Goal: Task Accomplishment & Management: Manage account settings

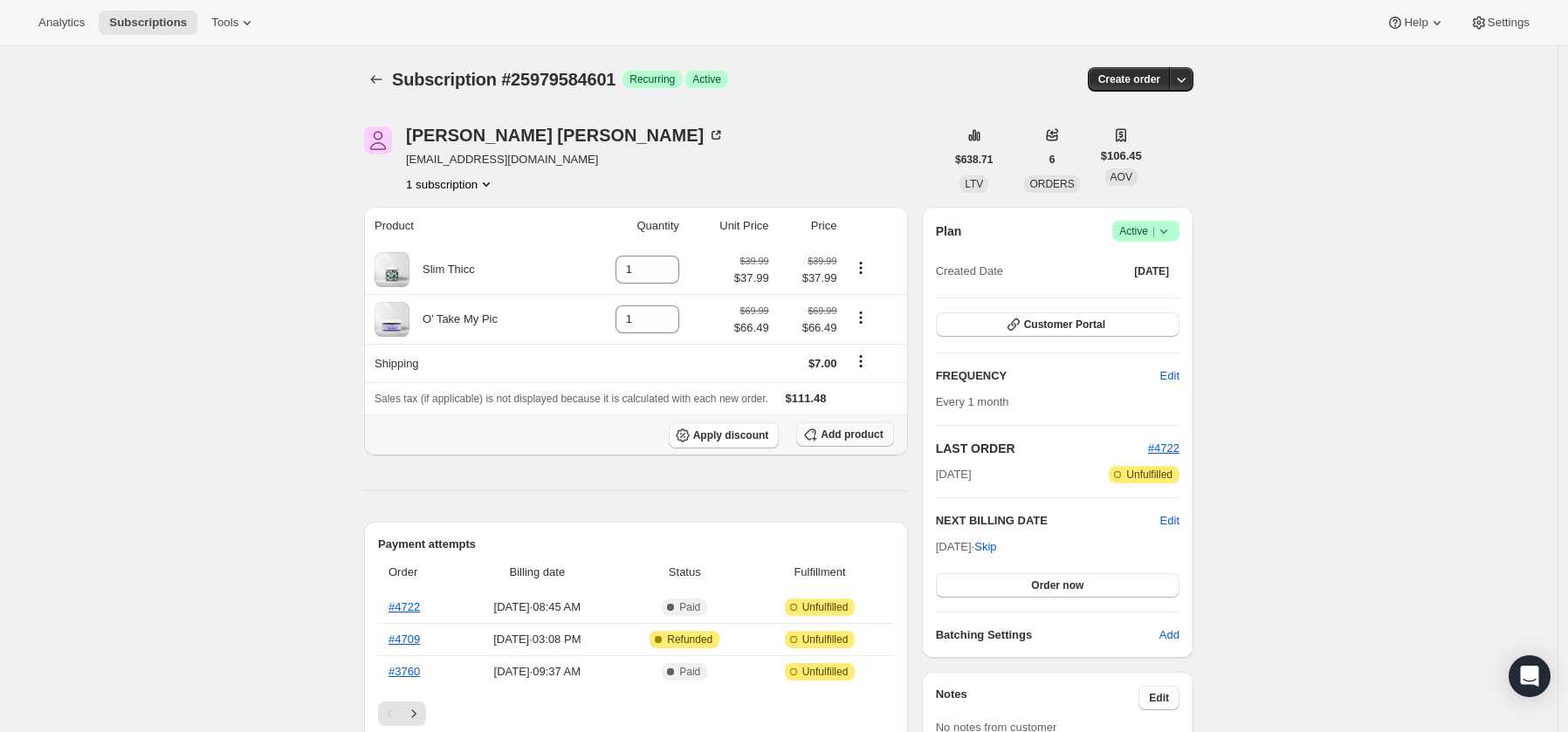
click at [875, 439] on span "Add product" at bounding box center [852, 434] width 62 height 14
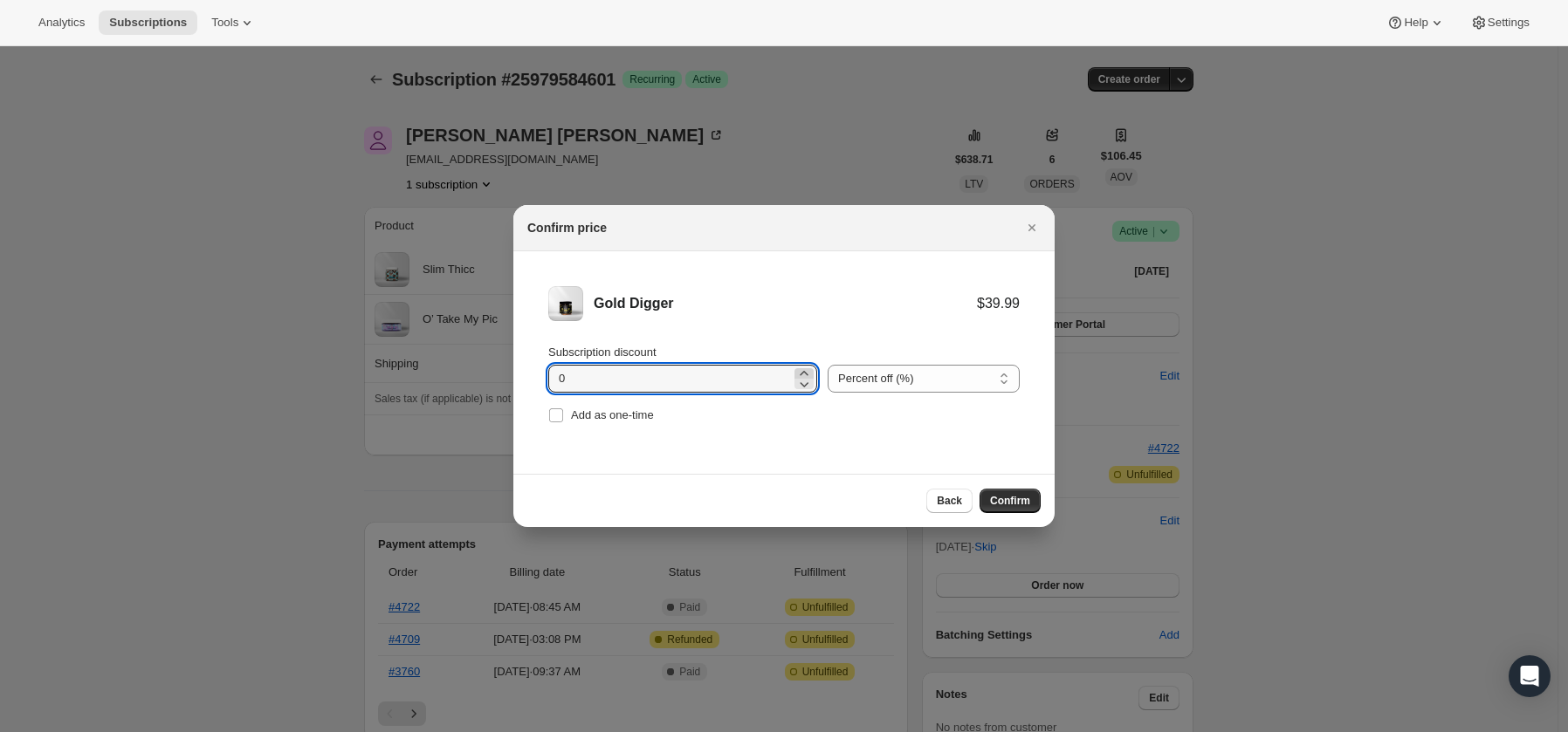
click at [796, 373] on icon ":rd3:" at bounding box center [804, 373] width 18 height 18
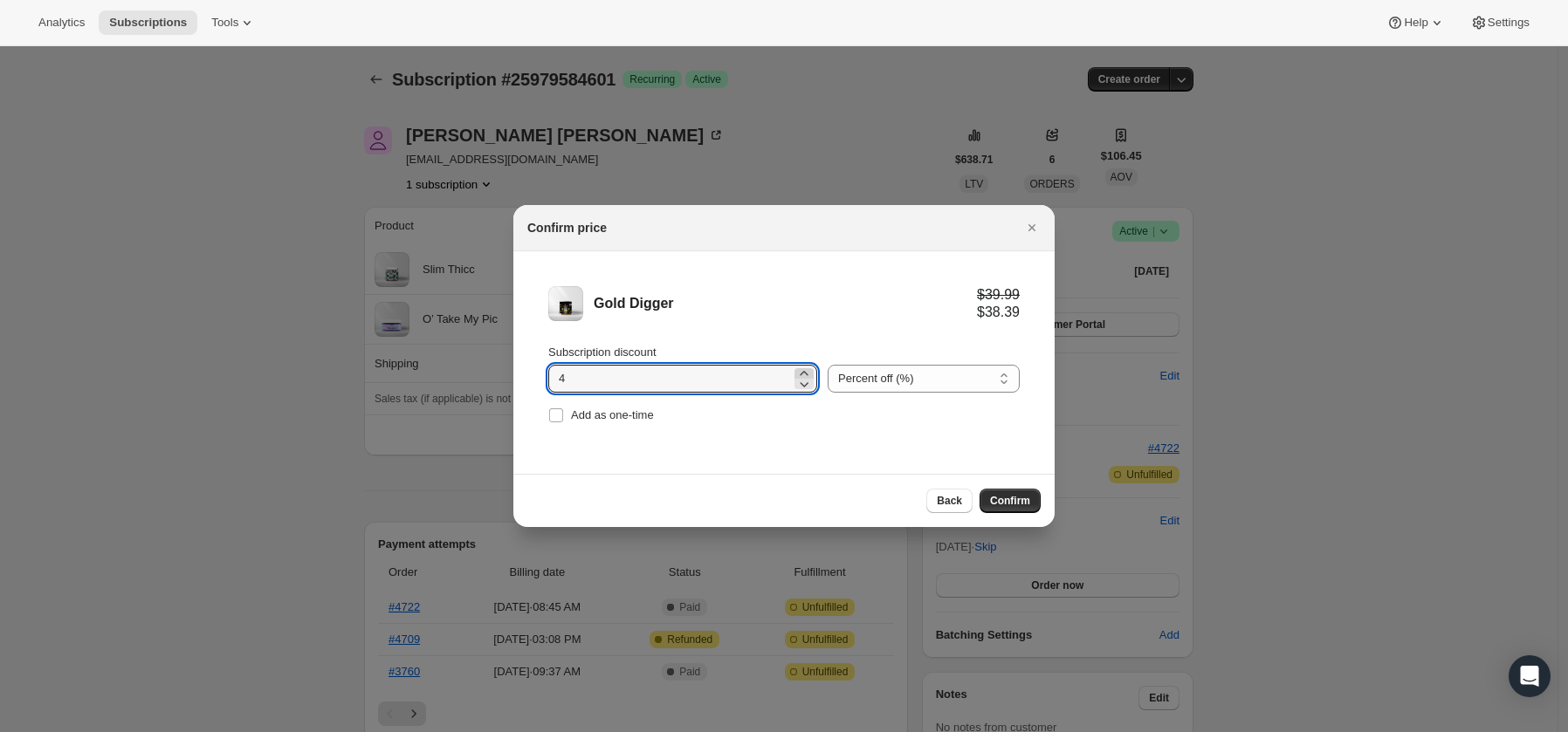
type input "5"
click at [802, 446] on li "Gold Digger $39.99 $37.99 Subscription discount 5 Percent off (%) Amount off ($…" at bounding box center [784, 357] width 542 height 211
click at [1010, 498] on span "Confirm" at bounding box center [1010, 500] width 40 height 14
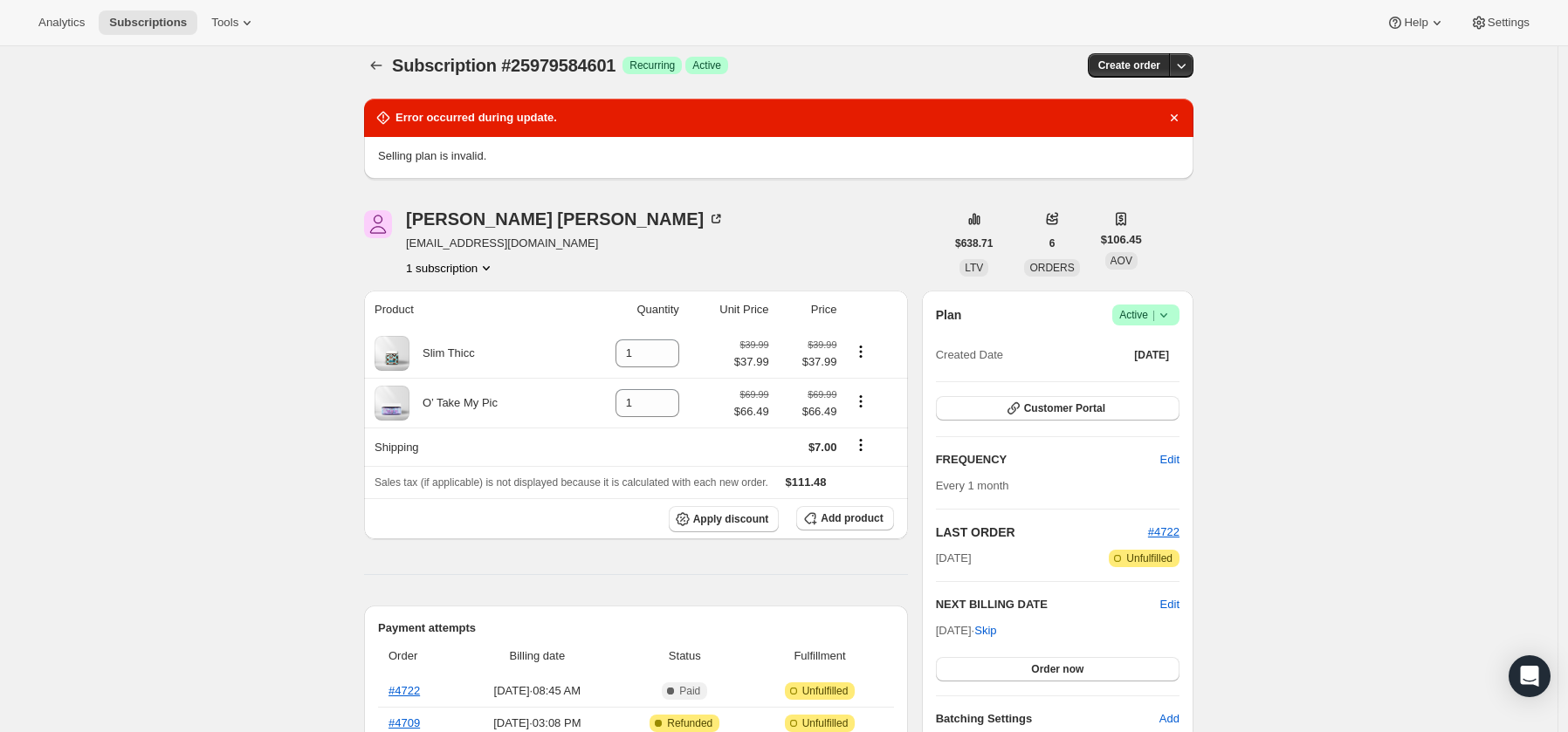
scroll to position [18, 0]
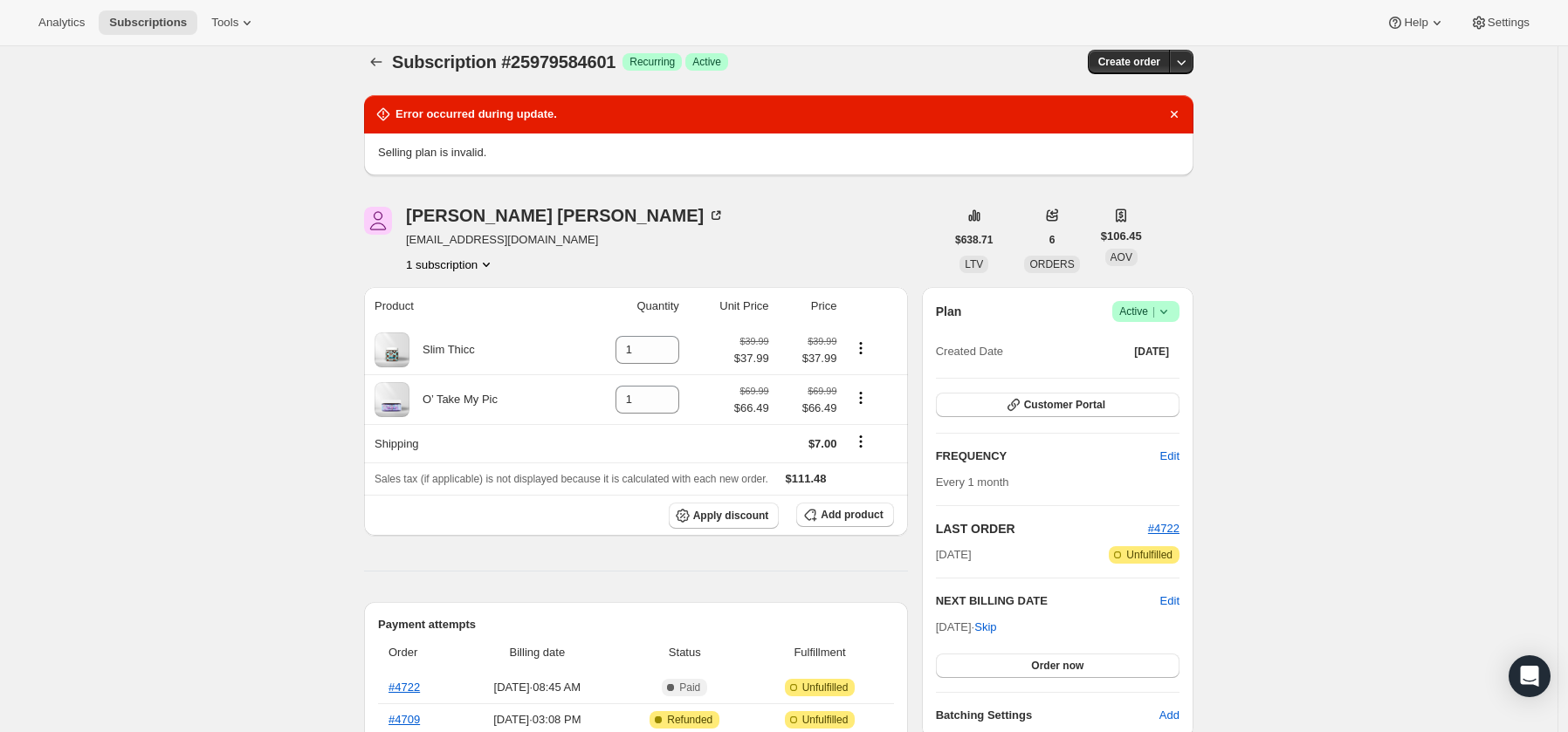
click at [1172, 313] on icon at bounding box center [1164, 311] width 18 height 18
click at [1152, 373] on span "Cancel subscription" at bounding box center [1146, 376] width 99 height 13
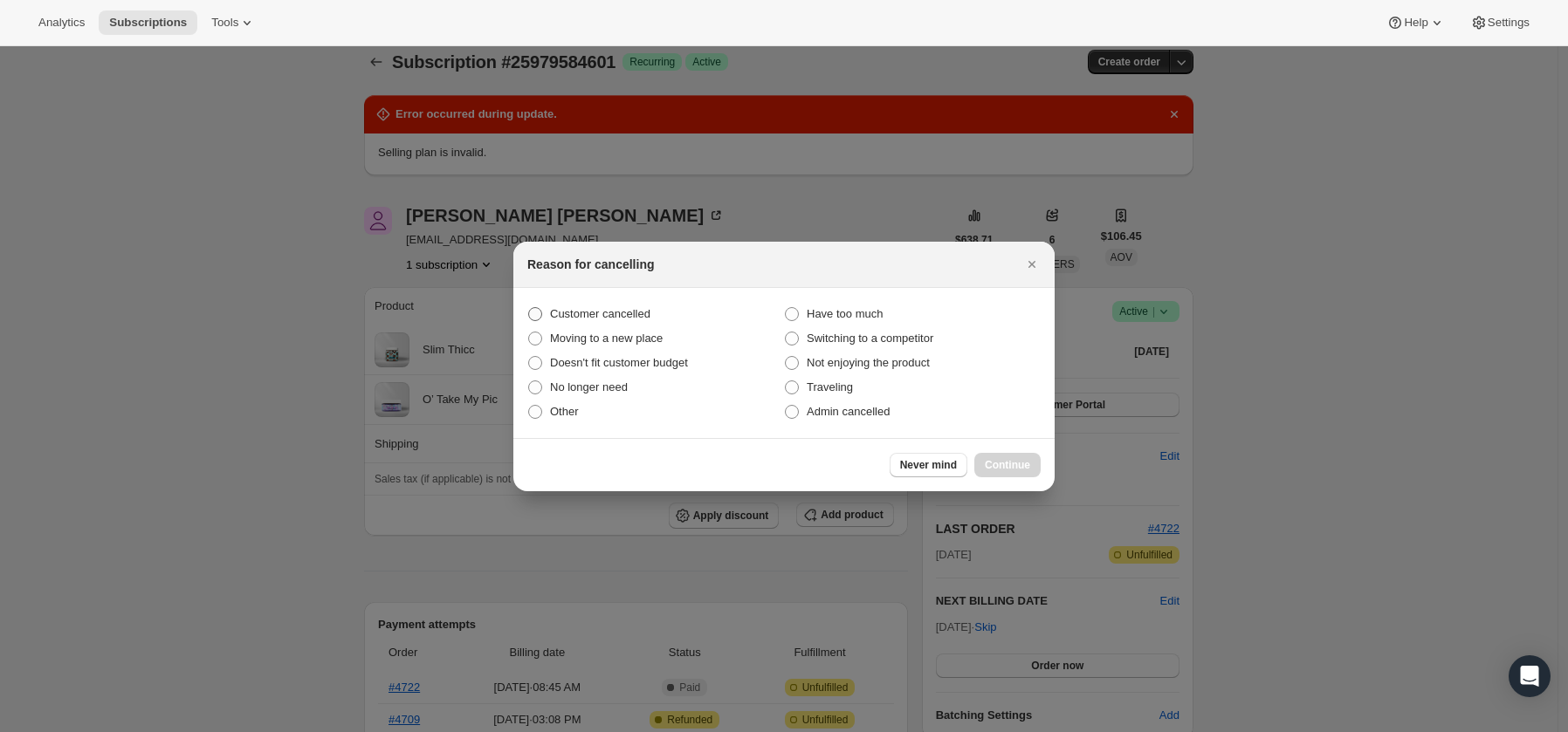
click at [574, 308] on span "Customer cancelled" at bounding box center [600, 314] width 101 height 13
click at [530, 308] on input "Customer cancelled" at bounding box center [529, 307] width 1 height 1
radio input "true"
click at [1005, 467] on span "Continue" at bounding box center [1008, 465] width 46 height 14
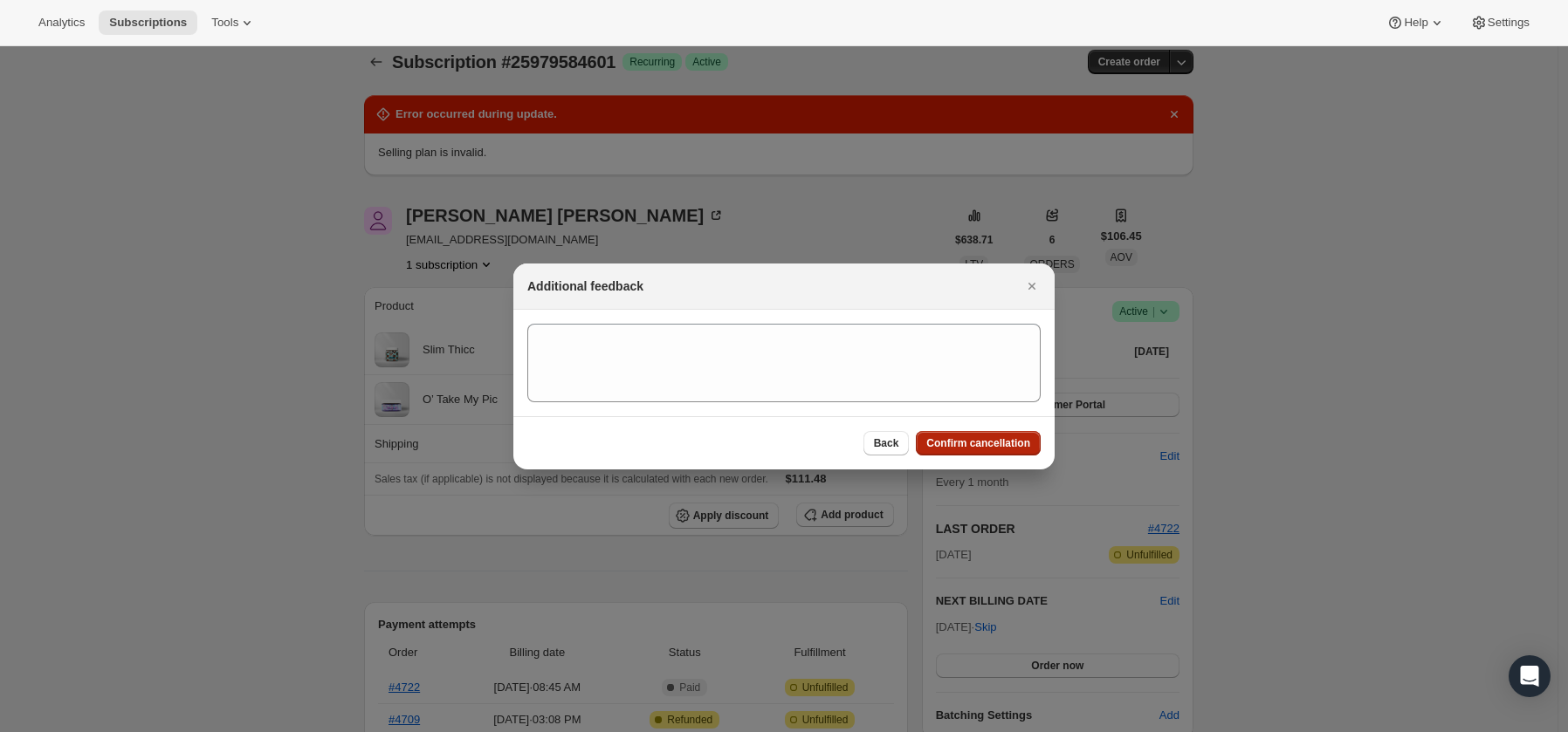
click at [977, 450] on button "Confirm cancellation" at bounding box center [979, 443] width 125 height 24
